Goal: Use online tool/utility: Utilize a website feature to perform a specific function

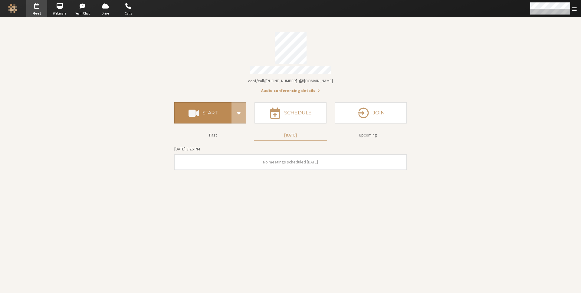
click at [220, 115] on button "Start" at bounding box center [202, 112] width 57 height 21
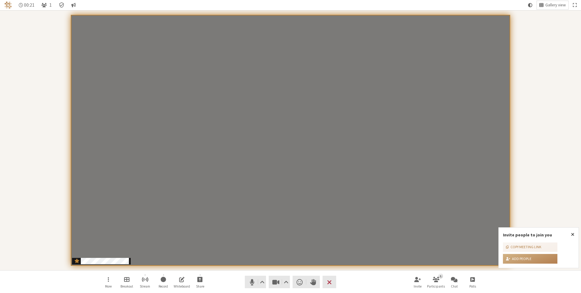
click at [14, 141] on div "Participants" at bounding box center [290, 141] width 573 height 252
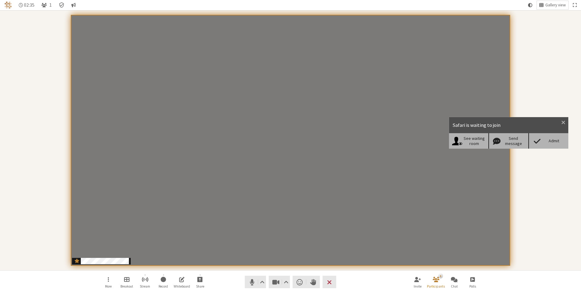
click at [543, 140] on div "Admit" at bounding box center [554, 140] width 23 height 5
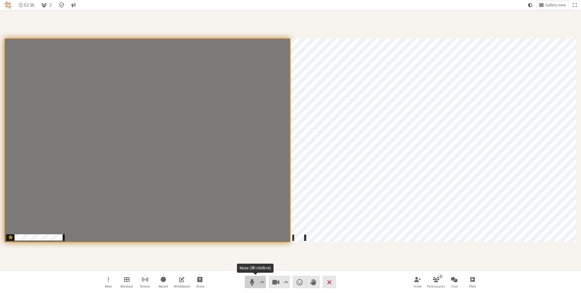
click at [248, 283] on span "Mute (⌘+Shift+A)" at bounding box center [252, 282] width 8 height 8
click at [202, 285] on span "Share" at bounding box center [200, 287] width 8 height 4
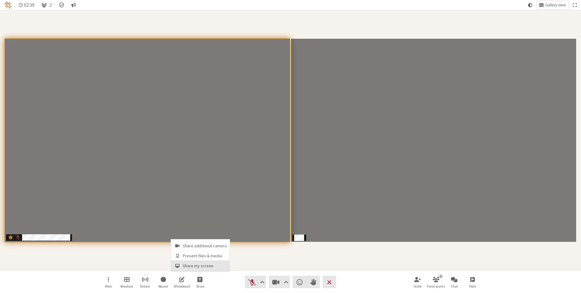
click at [195, 264] on span "Share my screen" at bounding box center [205, 266] width 44 height 5
